Goal: Task Accomplishment & Management: Complete application form

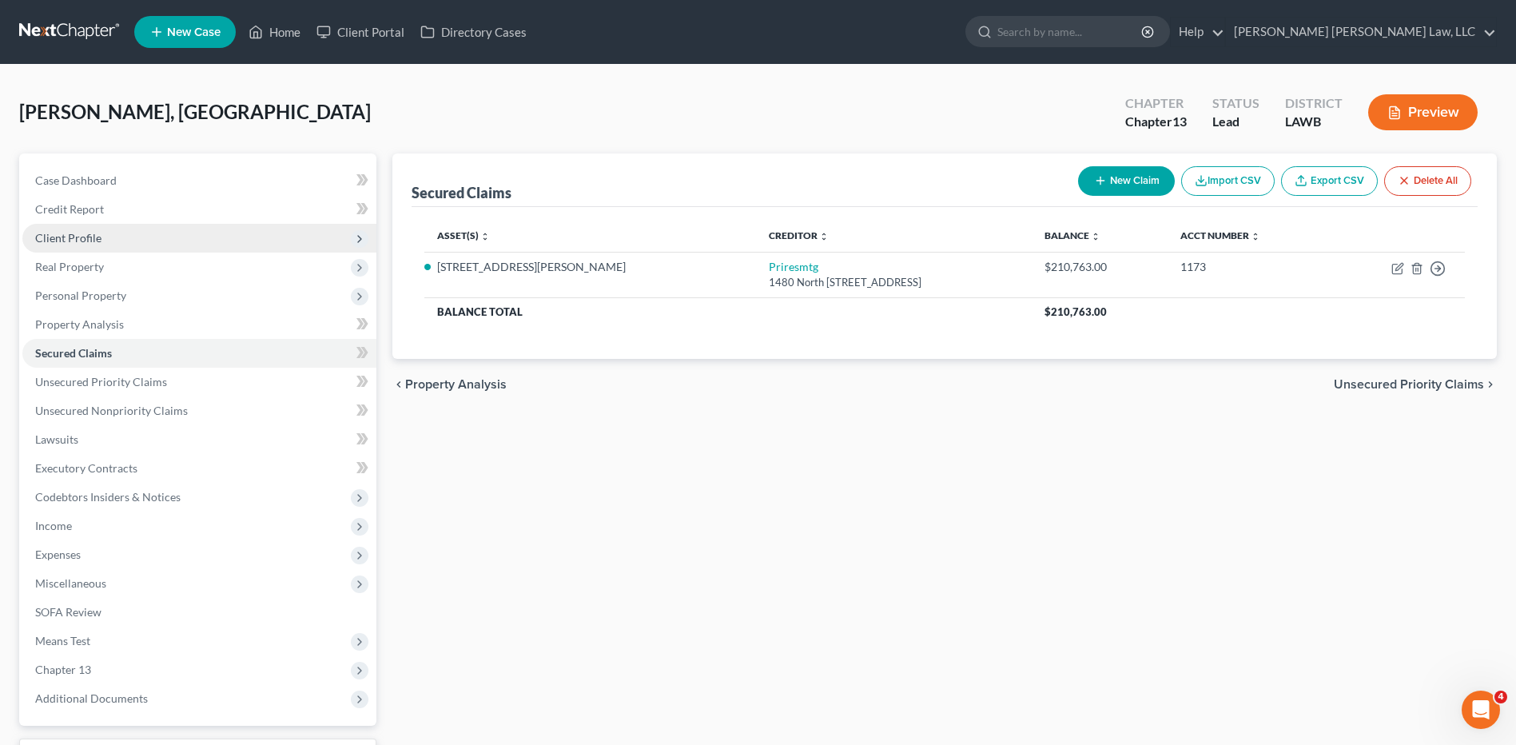
click at [73, 239] on span "Client Profile" at bounding box center [68, 238] width 66 height 14
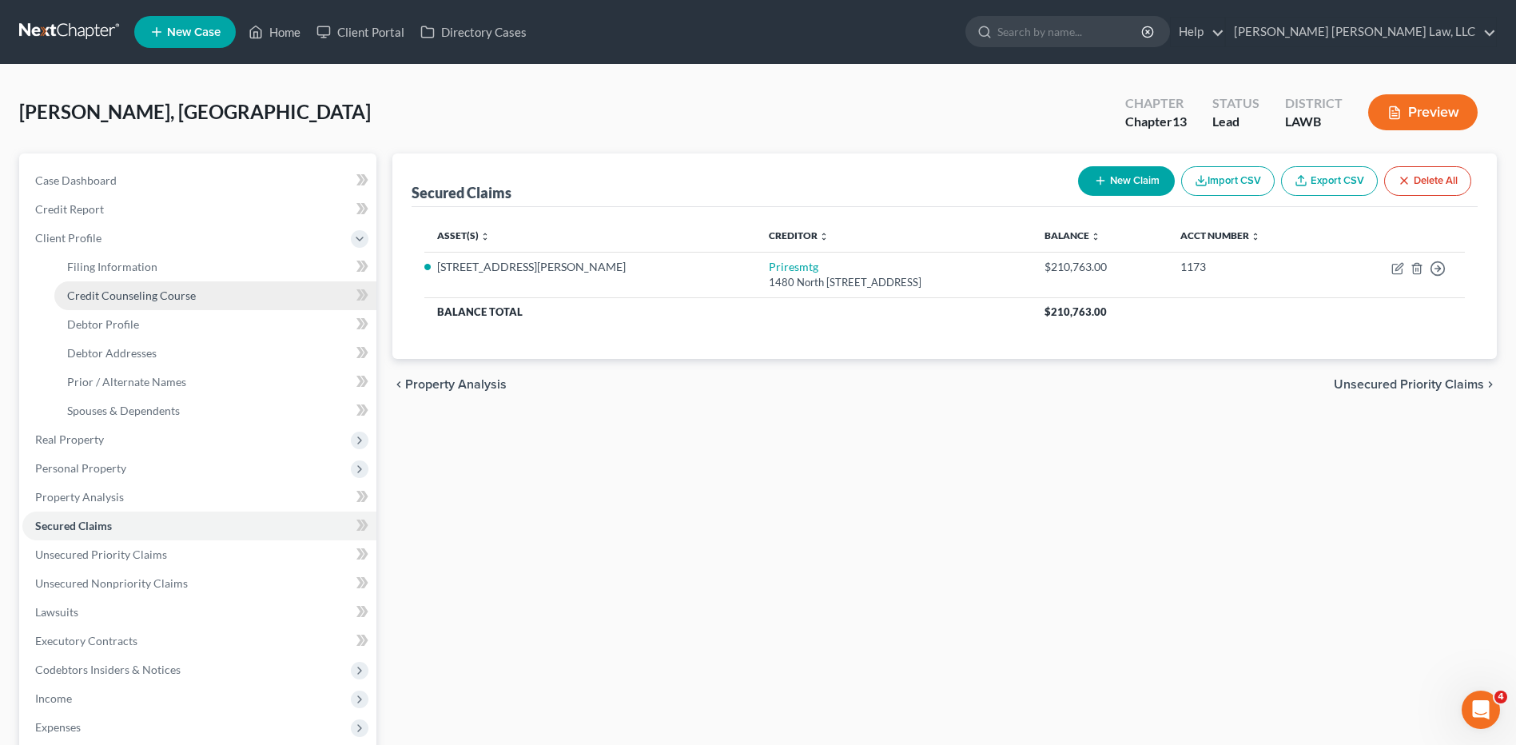
click at [130, 304] on link "Credit Counseling Course" at bounding box center [215, 295] width 322 height 29
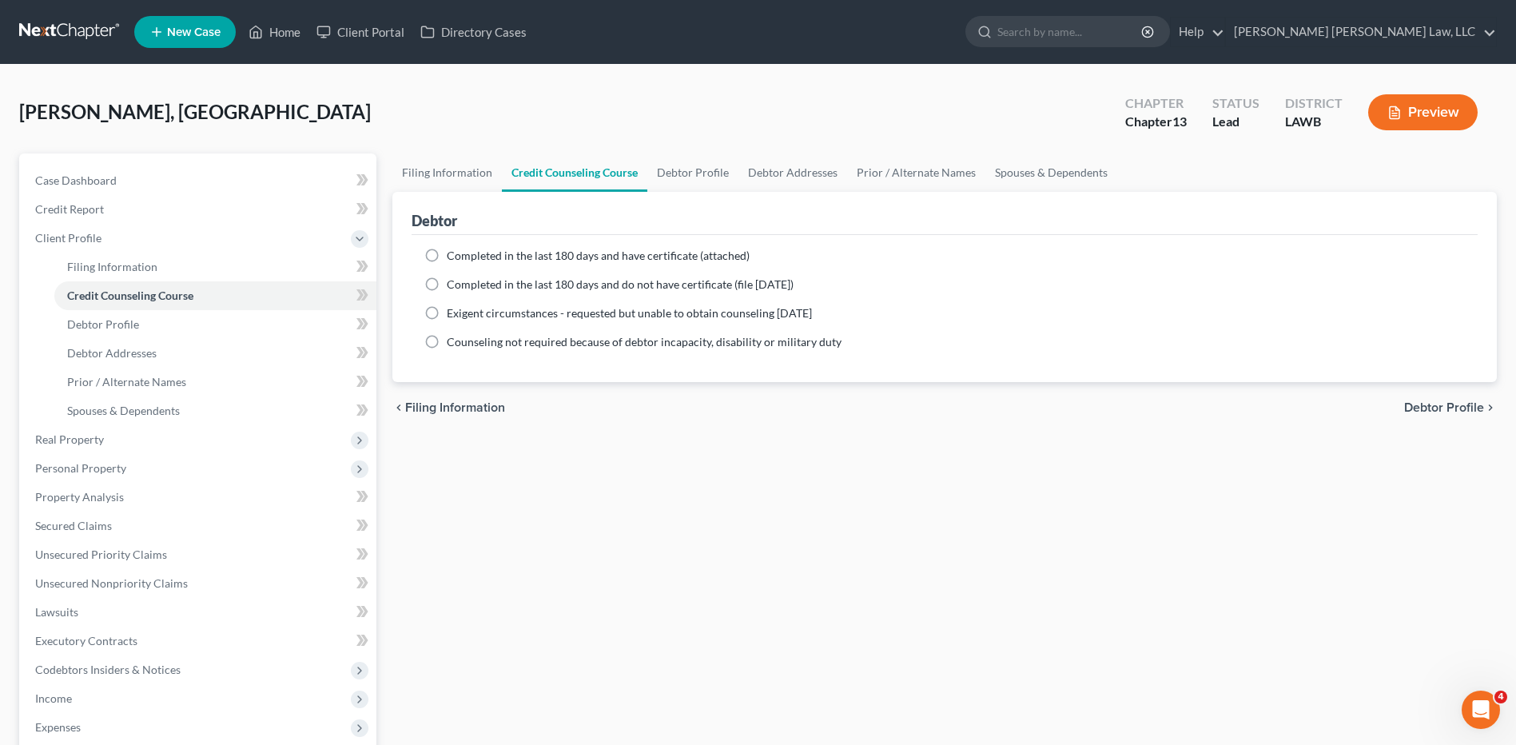
click at [447, 278] on label "Completed in the last 180 days and do not have certificate (file [DATE])" at bounding box center [620, 285] width 347 height 16
click at [453, 278] on input "Completed in the last 180 days and do not have certificate (file [DATE])" at bounding box center [458, 282] width 10 height 10
radio input "true"
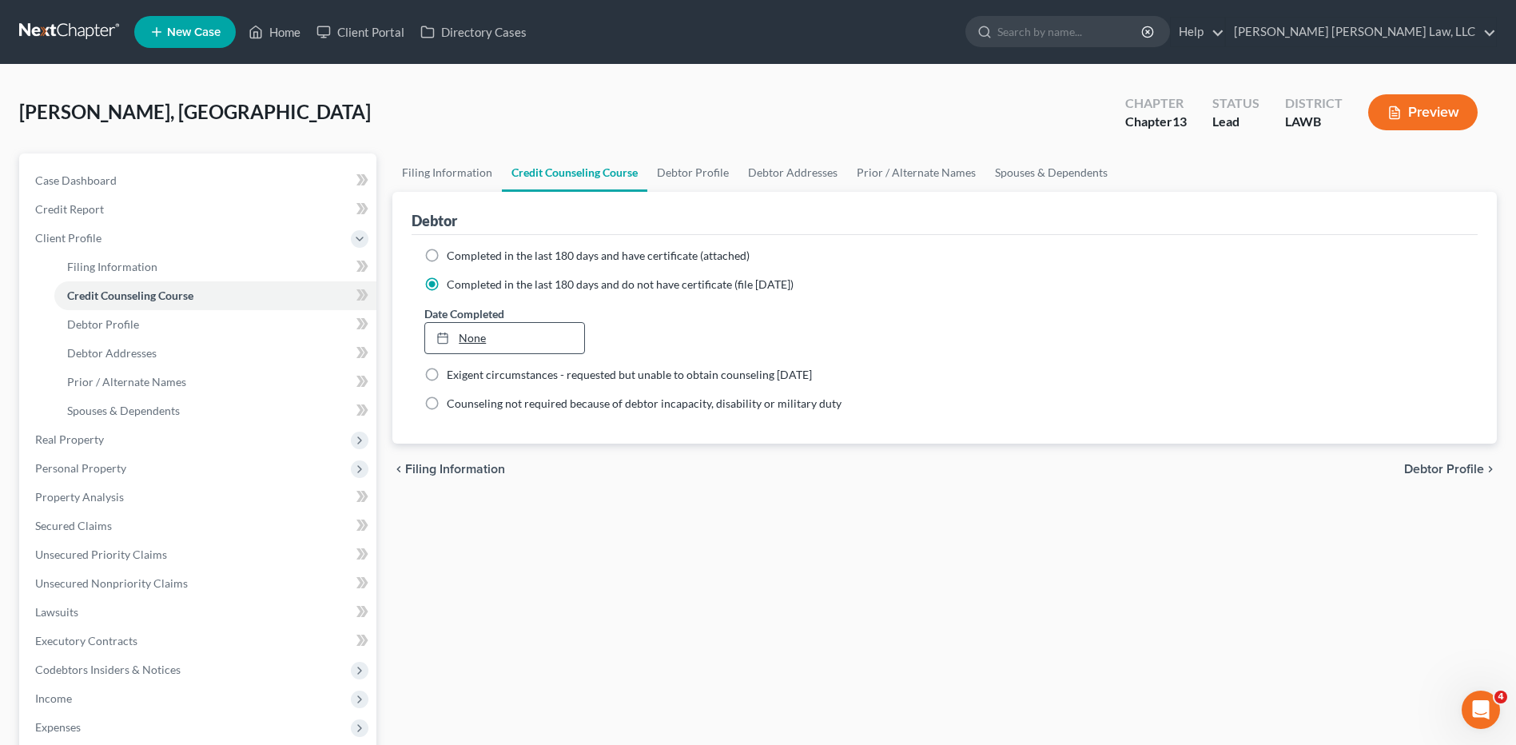
click at [471, 334] on link "None" at bounding box center [504, 338] width 158 height 30
type input "[DATE]"
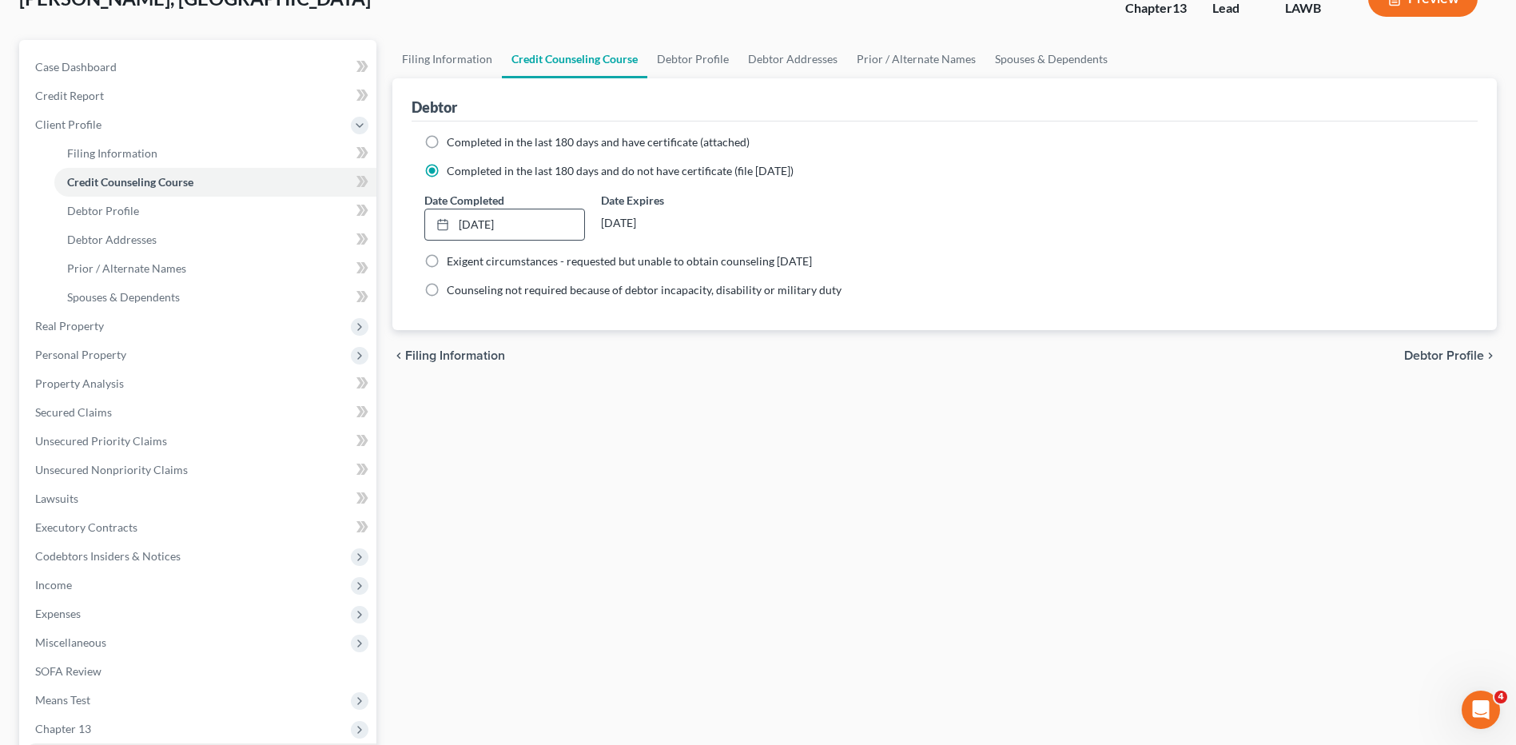
scroll to position [306, 0]
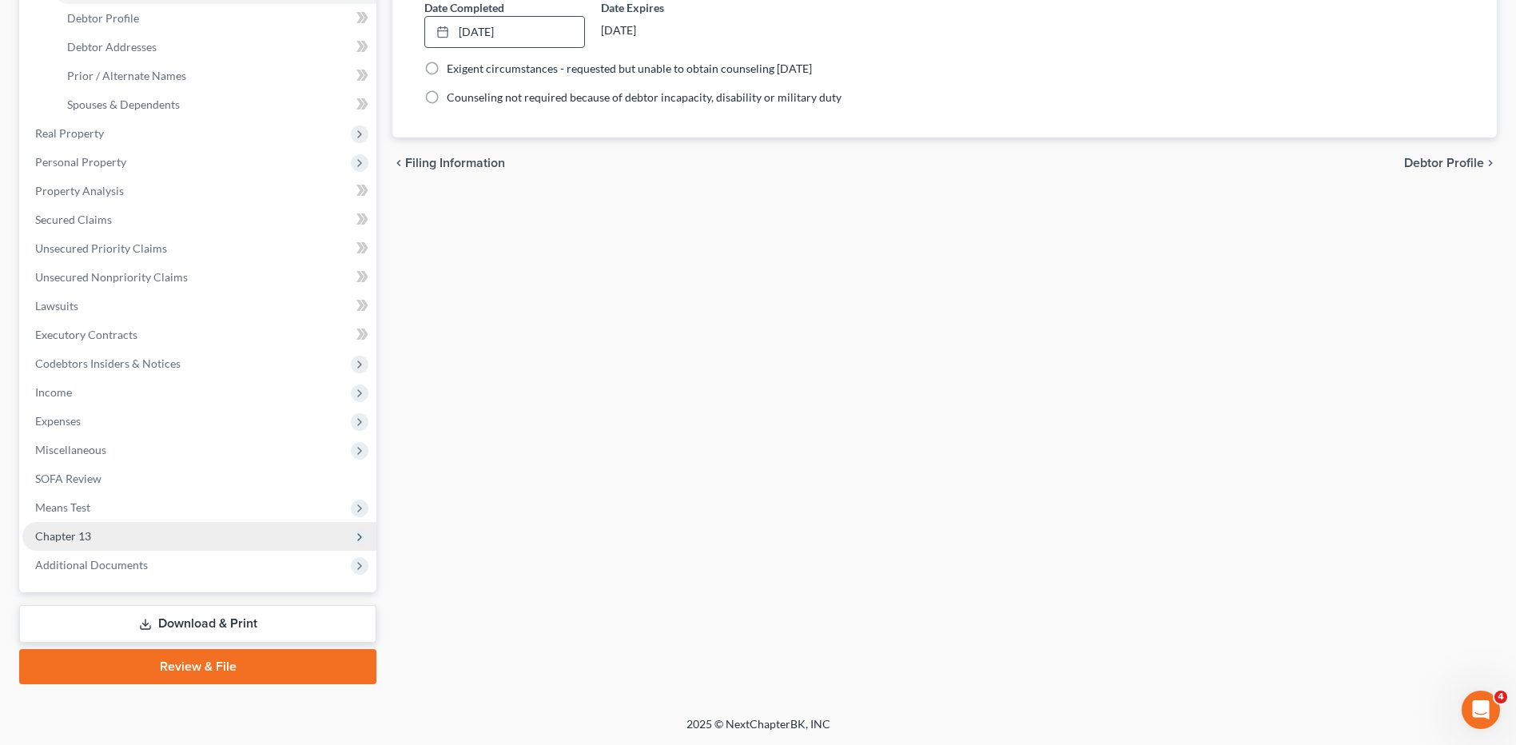
click at [58, 533] on span "Chapter 13" at bounding box center [63, 536] width 56 height 14
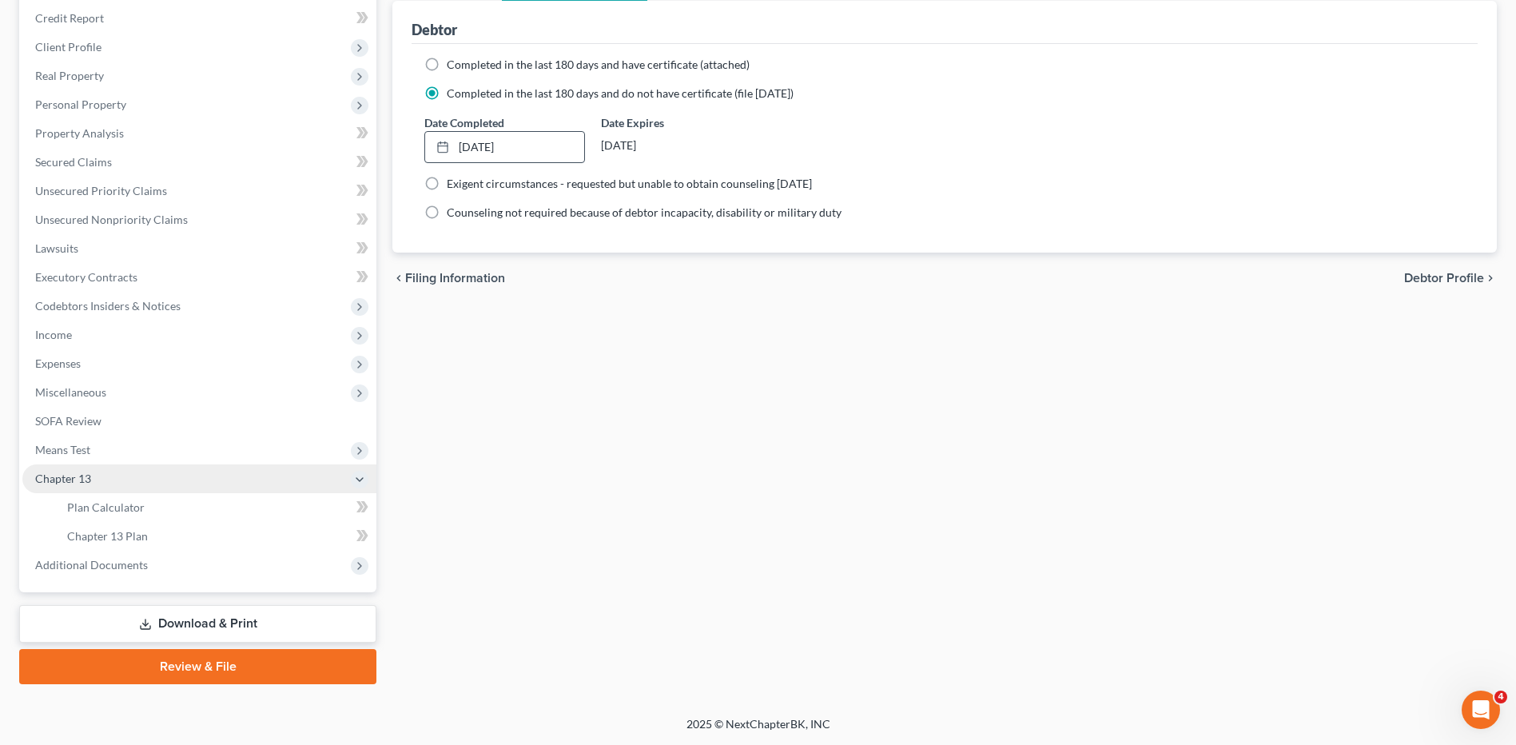
scroll to position [191, 0]
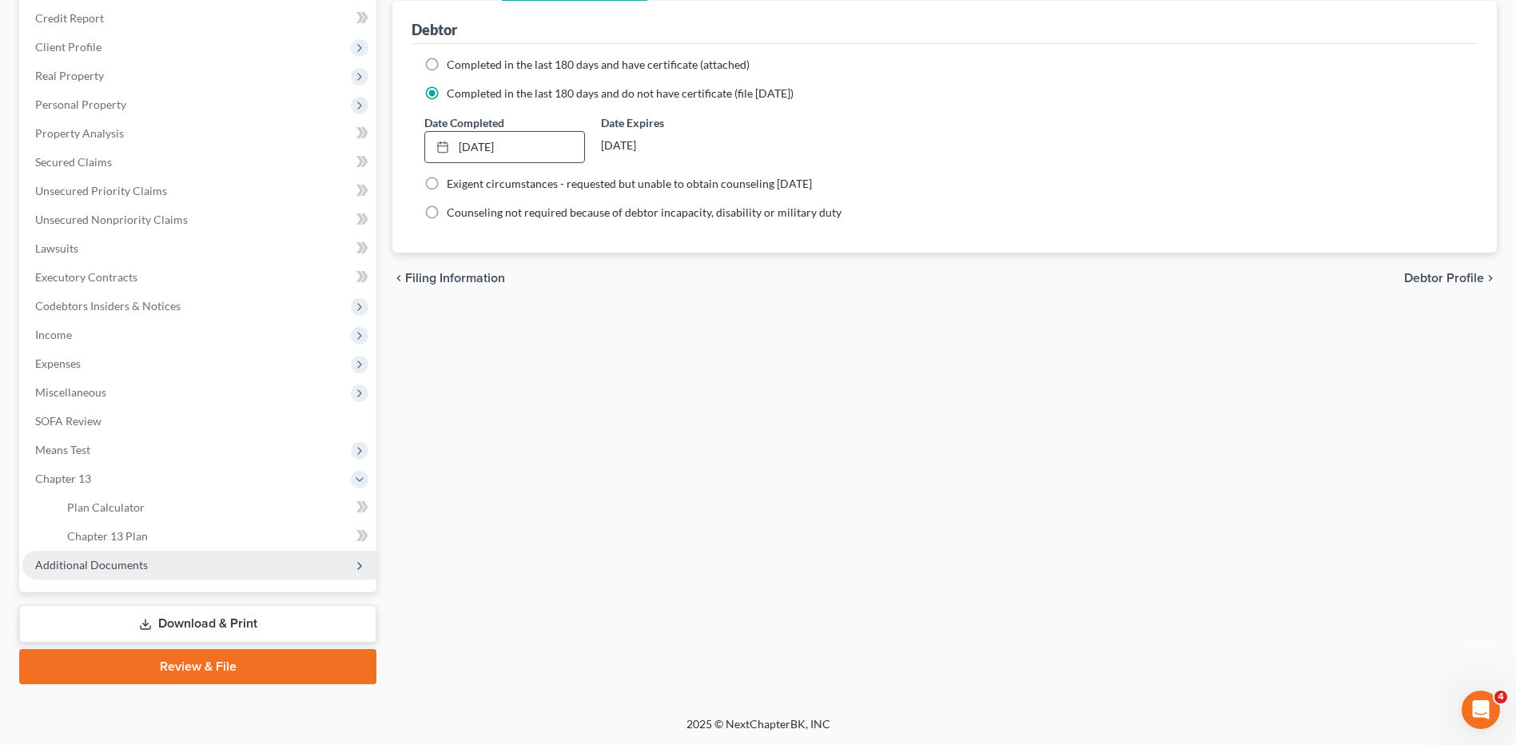
click at [114, 568] on span "Additional Documents" at bounding box center [91, 565] width 113 height 14
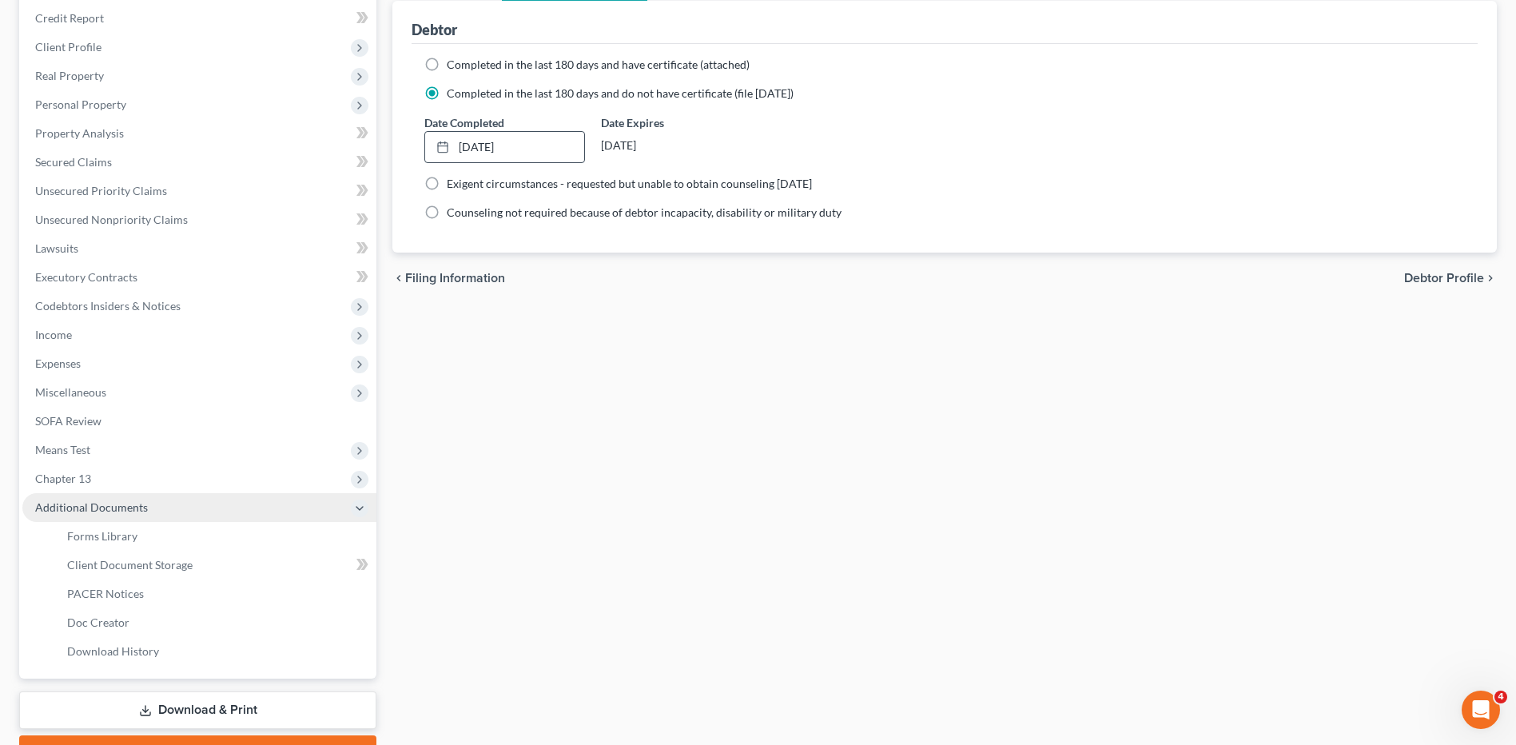
scroll to position [242, 0]
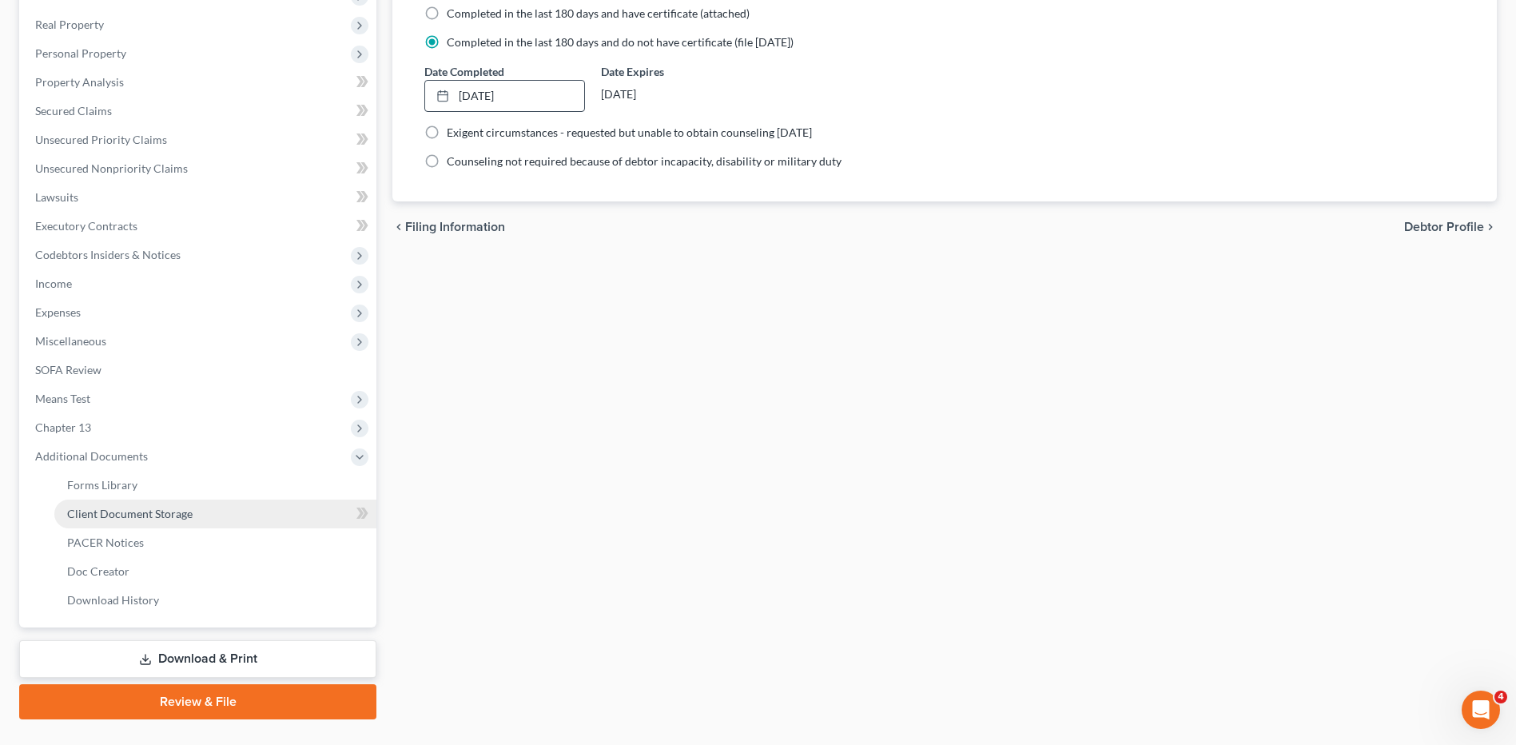
click at [136, 515] on span "Client Document Storage" at bounding box center [129, 514] width 125 height 14
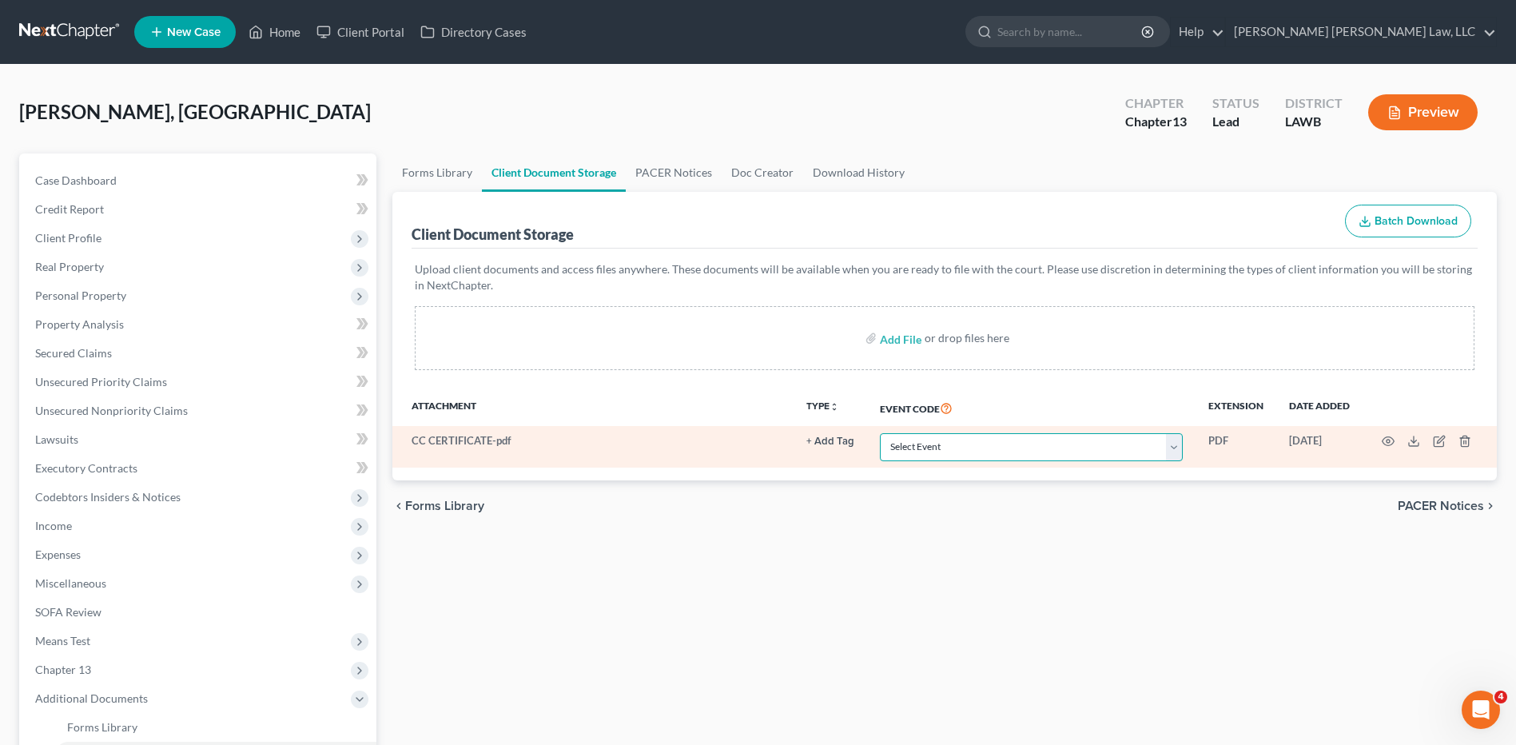
click at [937, 453] on select "Select Event 20 Largest Unsecured Creditors Amended Creditor Matrix (Fee) Amend…" at bounding box center [1031, 447] width 303 height 28
select select "9"
click at [880, 433] on select "Select Event 20 Largest Unsecured Creditors Amended Creditor Matrix (Fee) Amend…" at bounding box center [1031, 447] width 303 height 28
